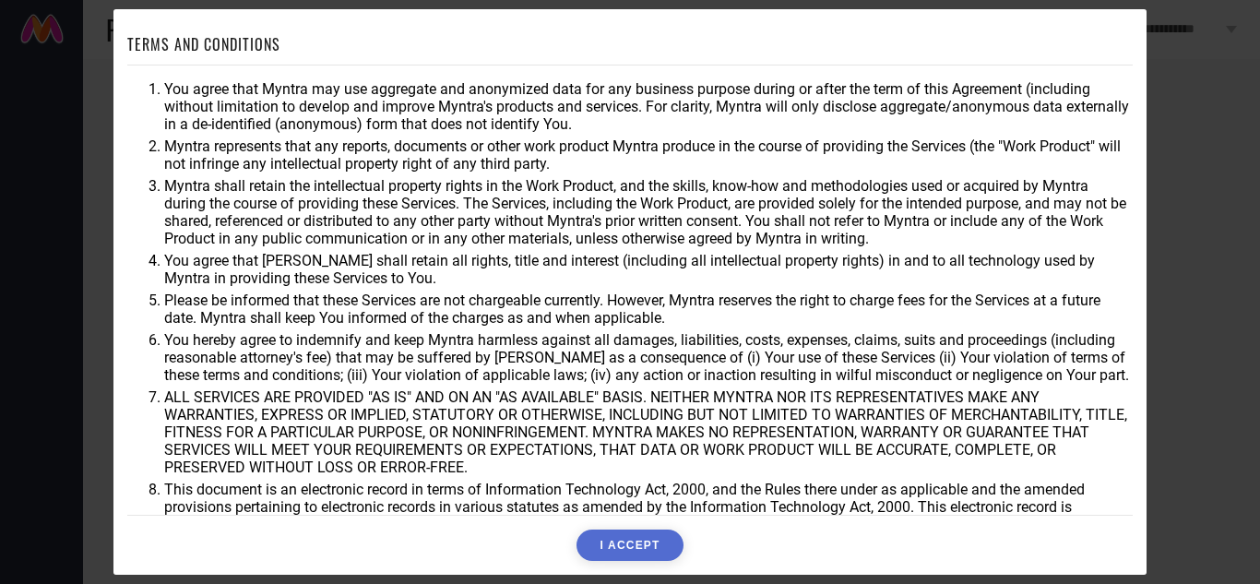
click at [1251, 86] on div "TERMS AND CONDITIONS You agree that Myntra may use aggregate and anonymized dat…" at bounding box center [630, 292] width 1260 height 584
